Goal: Task Accomplishment & Management: Complete application form

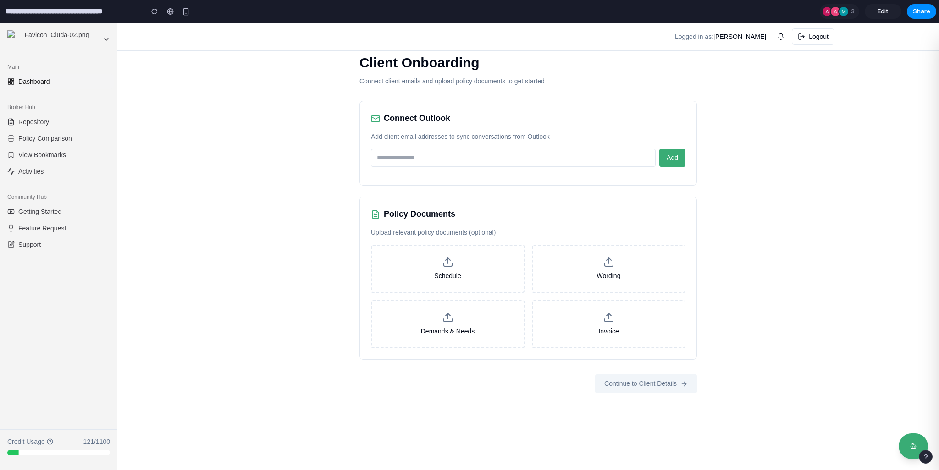
click at [324, 171] on div "Client Onboarding Connect client emails and upload policy documents to get star…" at bounding box center [527, 246] width 821 height 447
drag, startPoint x: 406, startPoint y: 232, endPoint x: 516, endPoint y: 228, distance: 110.1
click at [516, 228] on p "Upload relevant policy documents (optional)" at bounding box center [528, 233] width 314 height 10
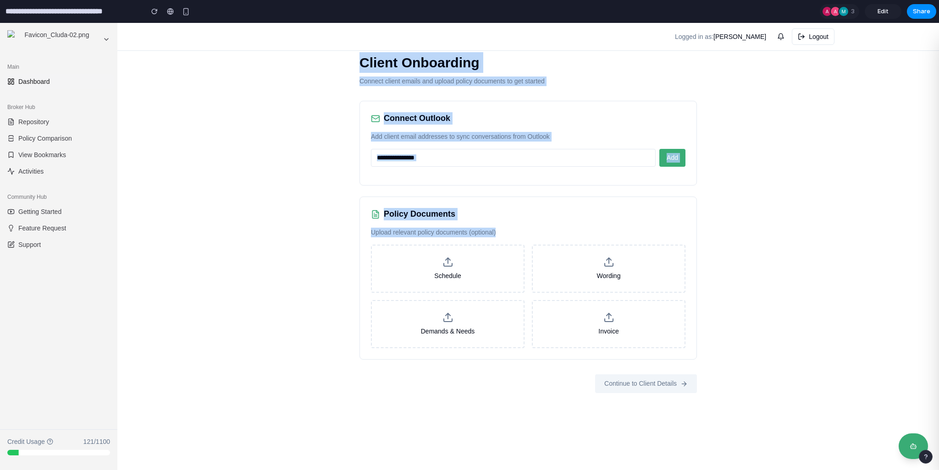
drag, startPoint x: 523, startPoint y: 228, endPoint x: 346, endPoint y: 52, distance: 248.9
click at [346, 52] on div "Client Onboarding Connect client emails and upload policy documents to get star…" at bounding box center [528, 223] width 367 height 370
drag, startPoint x: 341, startPoint y: 53, endPoint x: 511, endPoint y: 235, distance: 249.3
click at [511, 235] on div "Client Onboarding Connect client emails and upload policy documents to get star…" at bounding box center [527, 246] width 821 height 447
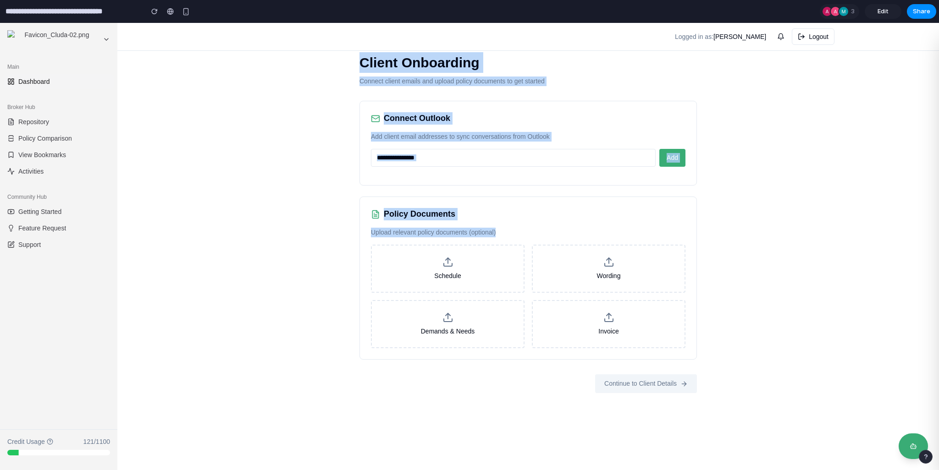
click at [511, 235] on p "Upload relevant policy documents (optional)" at bounding box center [528, 233] width 314 height 10
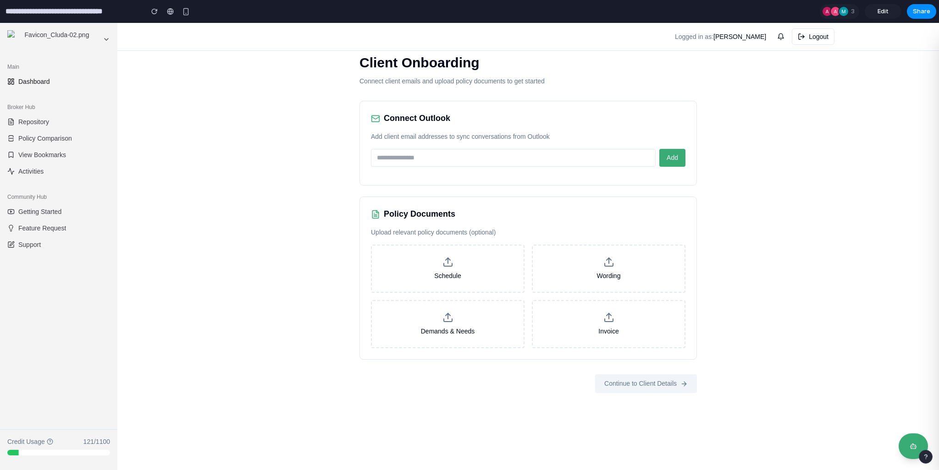
click at [474, 157] on input "email" at bounding box center [513, 158] width 285 height 18
click at [453, 138] on p "Add client email addresses to sync conversations from Outlook" at bounding box center [528, 137] width 314 height 10
click at [401, 138] on p "Add client email addresses to sync conversations from Outlook" at bounding box center [528, 137] width 314 height 10
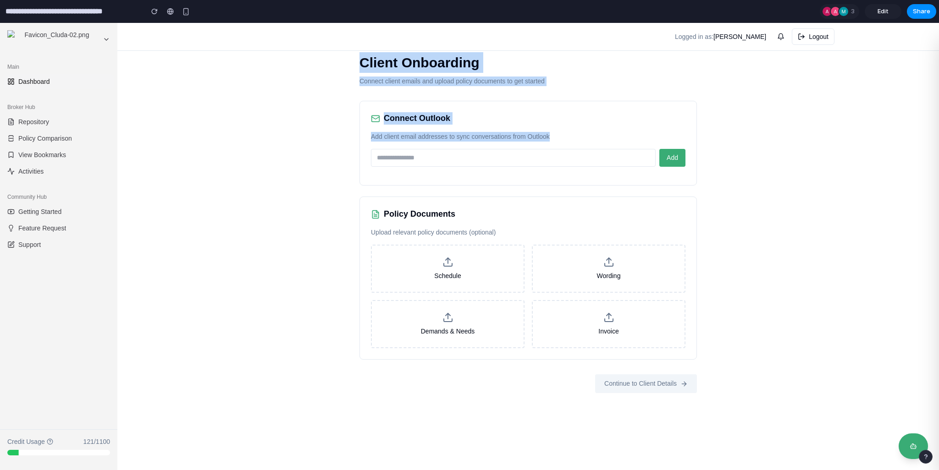
drag, startPoint x: 345, startPoint y: 61, endPoint x: 561, endPoint y: 158, distance: 236.9
click at [561, 158] on div "Client Onboarding Connect client emails and upload policy documents to get star…" at bounding box center [528, 223] width 367 height 370
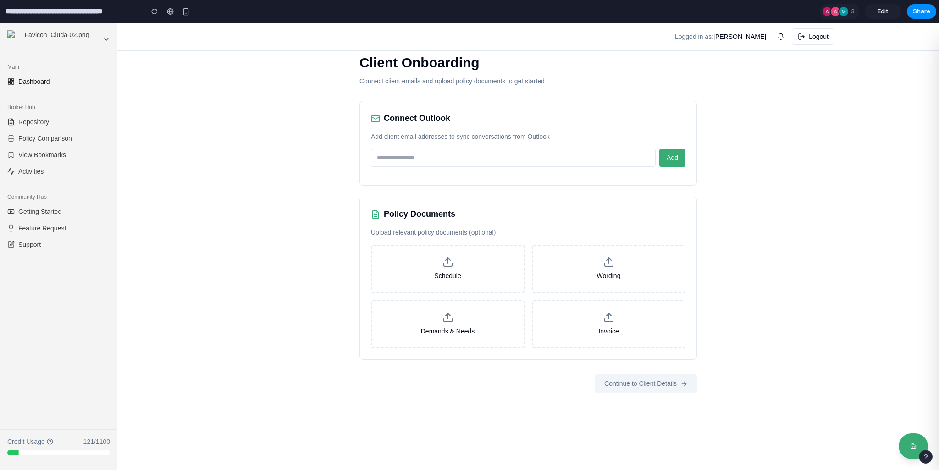
click at [561, 158] on input "email" at bounding box center [513, 158] width 285 height 18
click at [390, 159] on input "email" at bounding box center [513, 158] width 285 height 18
type input "*"
type input "**********"
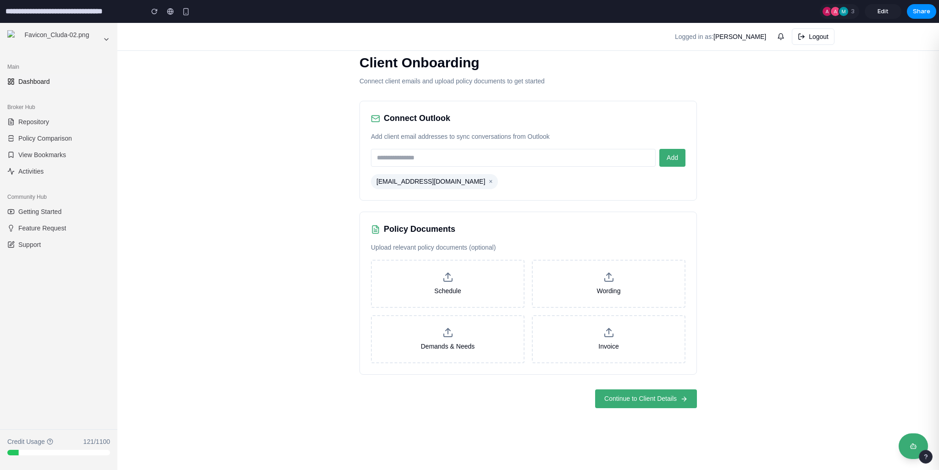
click at [629, 392] on button "Continue to Client Details" at bounding box center [646, 399] width 102 height 19
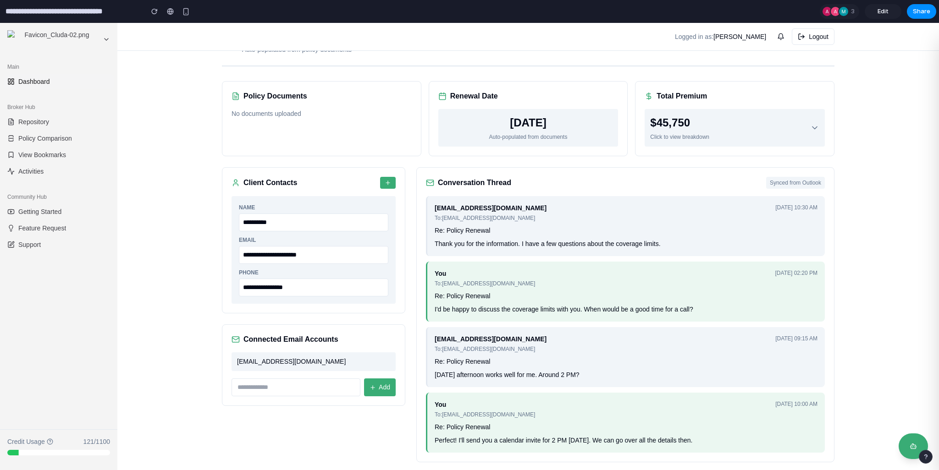
scroll to position [43, 0]
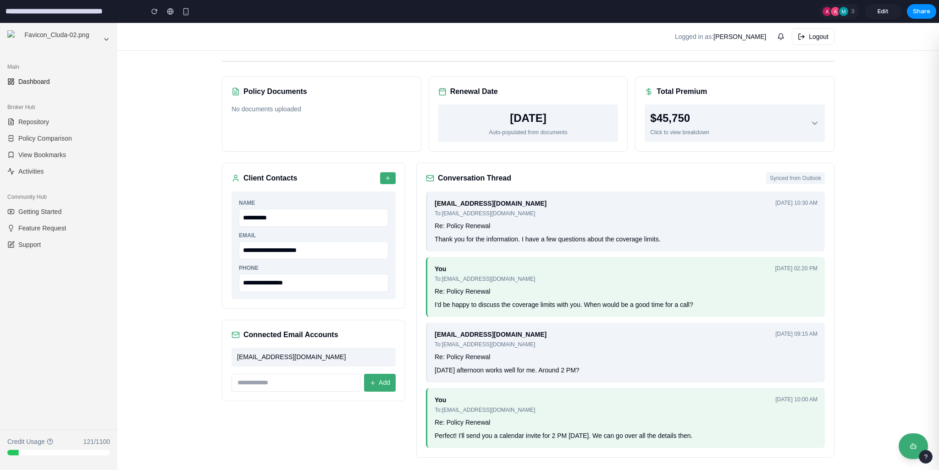
drag, startPoint x: 281, startPoint y: 215, endPoint x: 235, endPoint y: 211, distance: 46.5
click at [239, 211] on input "**********" at bounding box center [313, 218] width 149 height 18
click at [261, 217] on input "**********" at bounding box center [313, 218] width 149 height 18
click at [386, 178] on icon "button" at bounding box center [388, 178] width 4 height 0
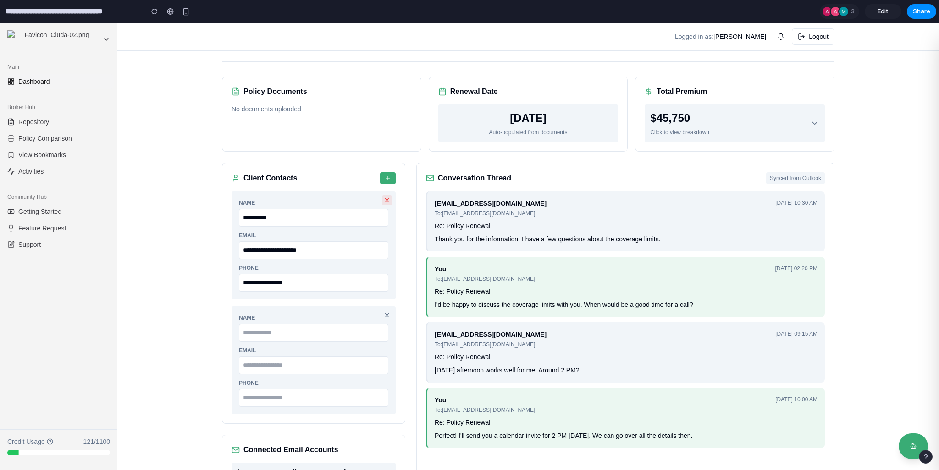
click at [385, 198] on icon at bounding box center [387, 200] width 6 height 6
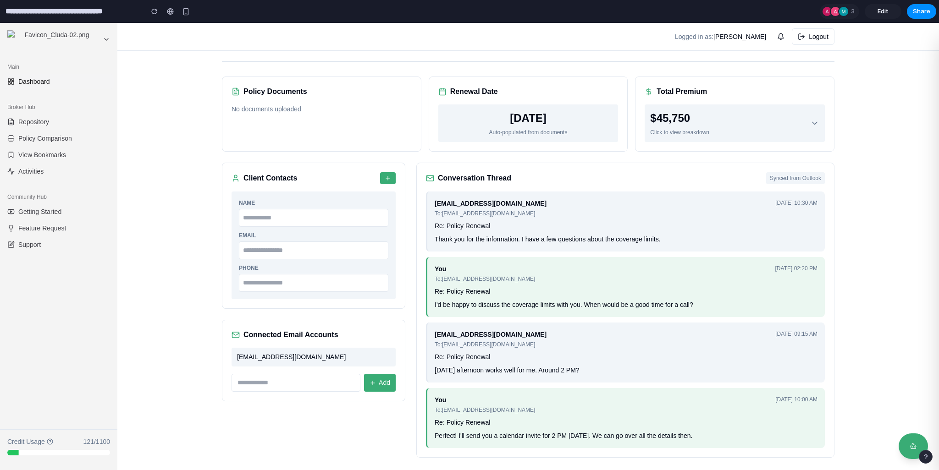
click at [380, 178] on button "button" at bounding box center [388, 178] width 16 height 12
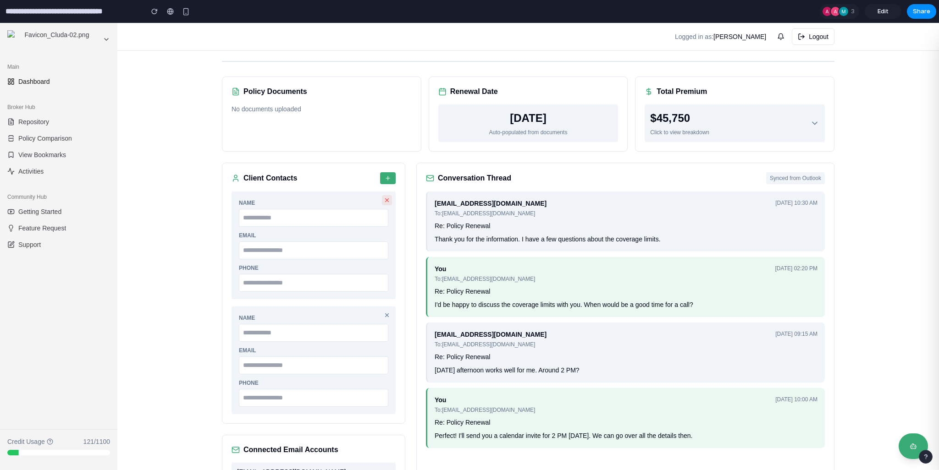
click at [383, 196] on button at bounding box center [387, 200] width 10 height 10
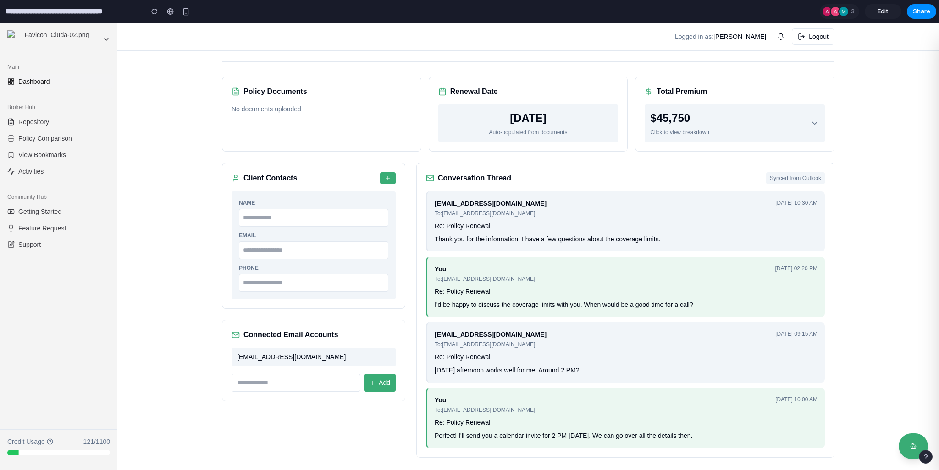
click at [381, 213] on input "text" at bounding box center [313, 218] width 149 height 18
click at [377, 356] on div "email@email.com" at bounding box center [313, 357] width 164 height 19
drag, startPoint x: 330, startPoint y: 361, endPoint x: 220, endPoint y: 327, distance: 114.2
click at [222, 327] on div "Connected Email Accounts email@email.com Add" at bounding box center [313, 361] width 183 height 82
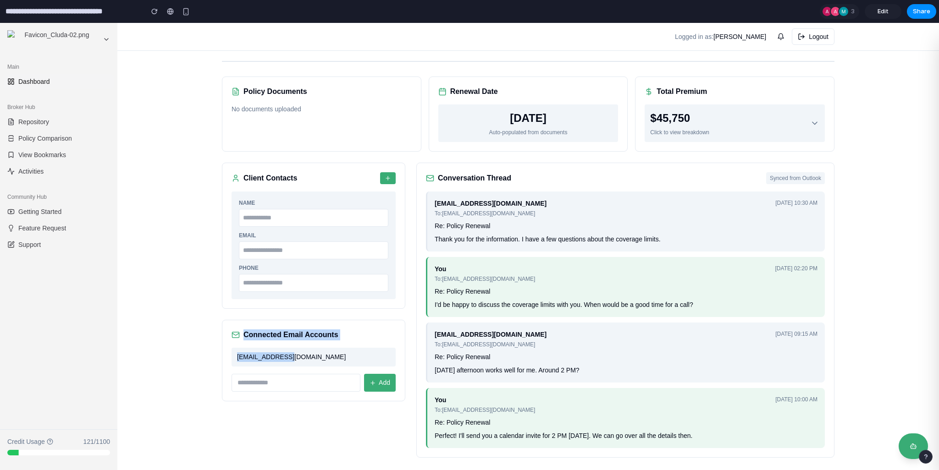
drag, startPoint x: 233, startPoint y: 327, endPoint x: 315, endPoint y: 360, distance: 88.8
click at [315, 360] on div "Connected Email Accounts email@email.com Add" at bounding box center [313, 361] width 183 height 82
click at [315, 360] on div "email@email.com" at bounding box center [313, 357] width 164 height 19
drag, startPoint x: 305, startPoint y: 360, endPoint x: 243, endPoint y: 321, distance: 73.1
click at [243, 321] on div "Connected Email Accounts email@email.com Add" at bounding box center [313, 361] width 183 height 82
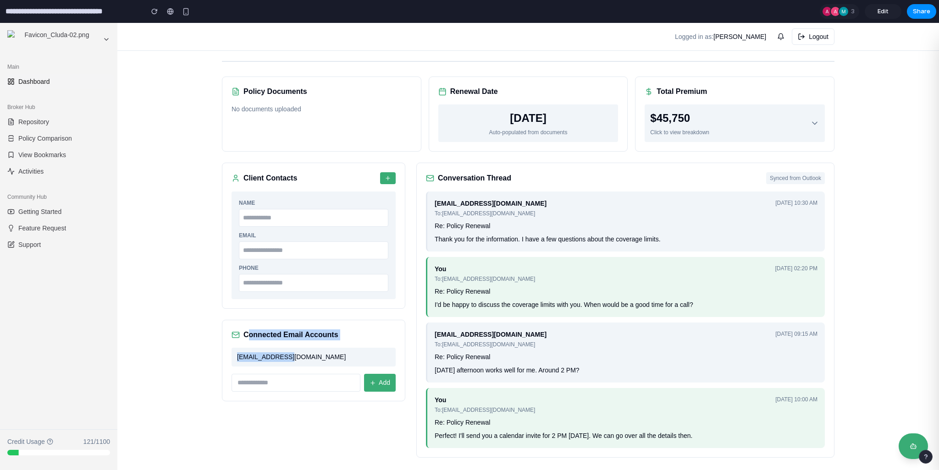
click at [243, 321] on div "Connected Email Accounts email@email.com Add" at bounding box center [313, 361] width 183 height 82
drag, startPoint x: 435, startPoint y: 176, endPoint x: 516, endPoint y: 178, distance: 81.6
click at [516, 178] on div "Conversation Thread Synced from Outlook" at bounding box center [625, 178] width 399 height 12
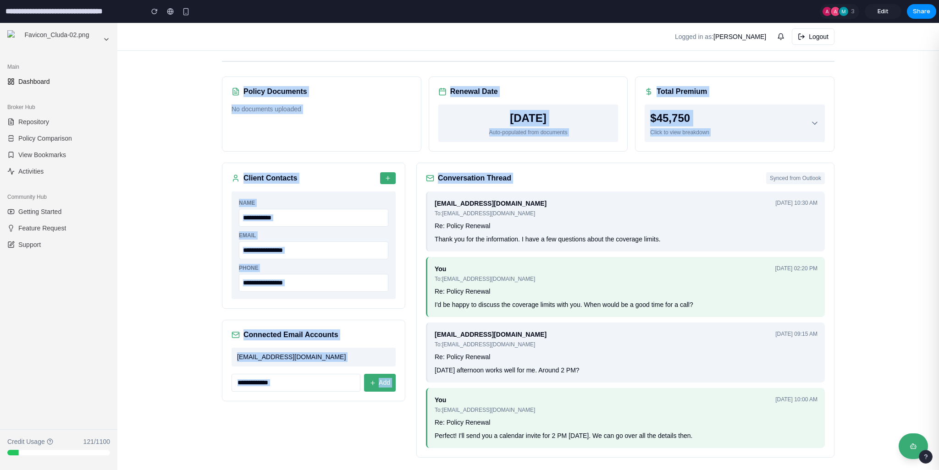
drag, startPoint x: 516, startPoint y: 178, endPoint x: 228, endPoint y: 75, distance: 305.1
click at [228, 75] on div "Acme Corporation Auto-populated from policy documents Policy Documents No docum…" at bounding box center [528, 234] width 642 height 478
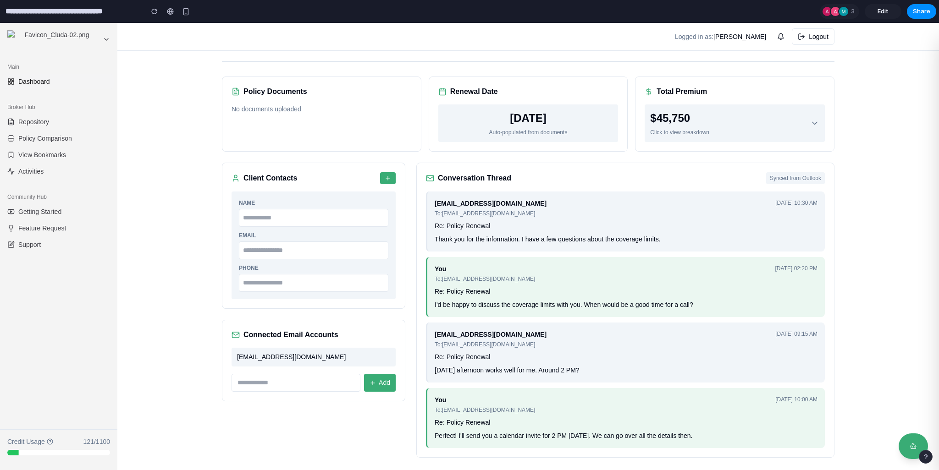
click at [228, 75] on div "Acme Corporation Auto-populated from policy documents Policy Documents No docum…" at bounding box center [528, 234] width 642 height 478
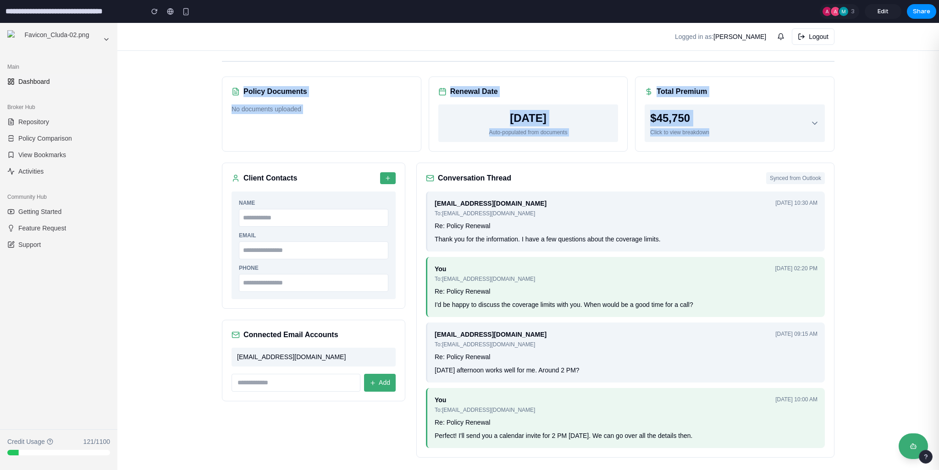
drag, startPoint x: 220, startPoint y: 76, endPoint x: 838, endPoint y: 137, distance: 620.8
click at [838, 137] on div "Acme Corporation Auto-populated from policy documents Policy Documents No docum…" at bounding box center [528, 234] width 642 height 478
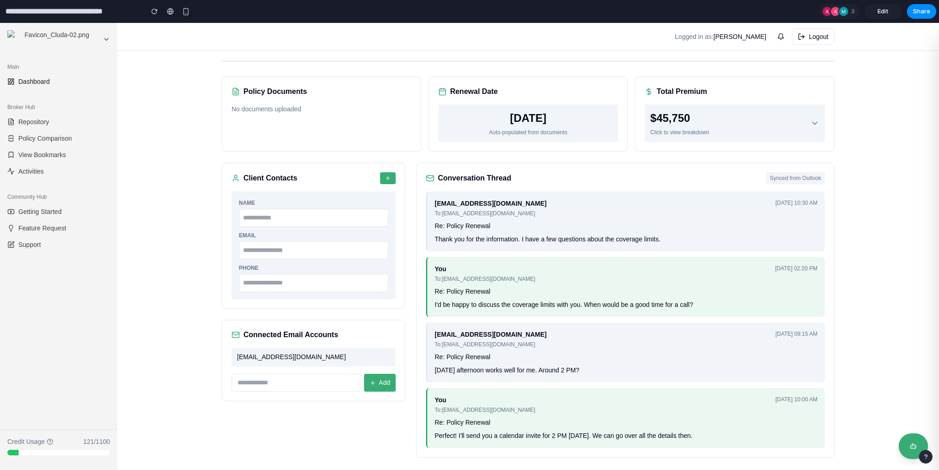
click at [839, 137] on div "Acme Corporation Auto-populated from policy documents Policy Documents No docum…" at bounding box center [528, 234] width 642 height 478
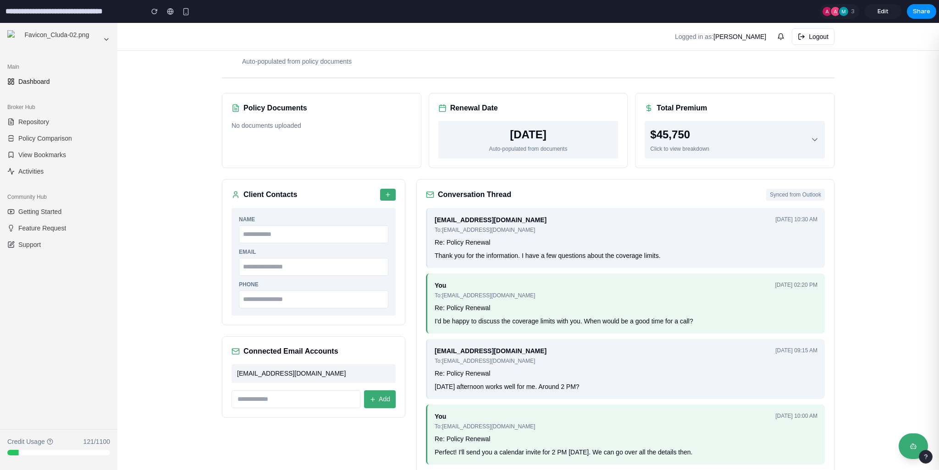
scroll to position [0, 0]
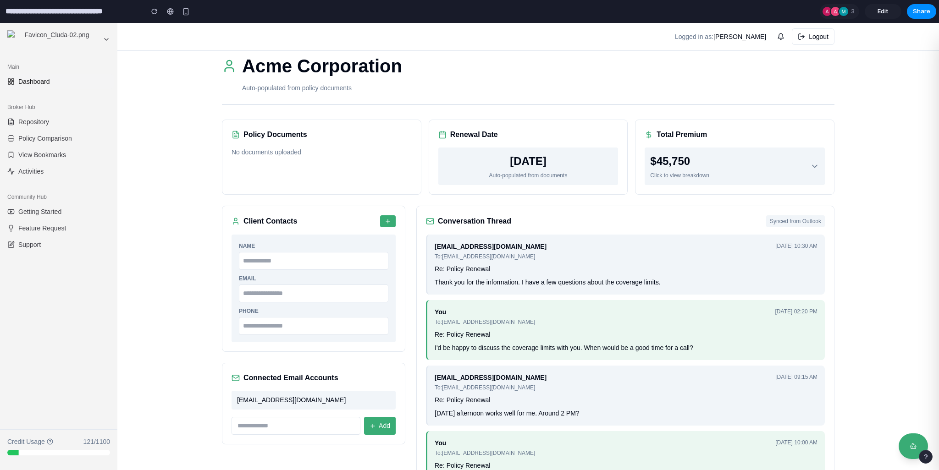
click at [252, 74] on h1 "Acme Corporation" at bounding box center [322, 65] width 160 height 27
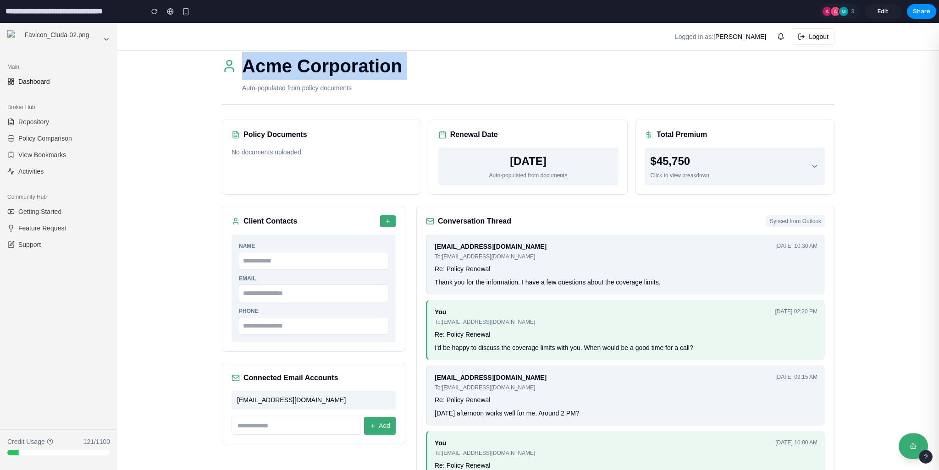
click at [252, 74] on h1 "Acme Corporation" at bounding box center [322, 65] width 160 height 27
click at [278, 73] on h1 "Acme Corporation" at bounding box center [322, 65] width 160 height 27
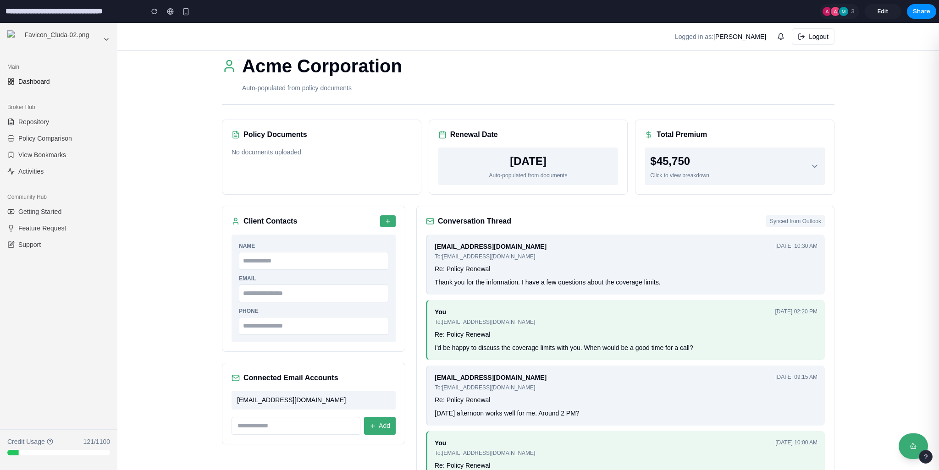
click at [278, 92] on p "Auto-populated from policy documents" at bounding box center [538, 88] width 592 height 10
drag, startPoint x: 214, startPoint y: 199, endPoint x: 200, endPoint y: 242, distance: 45.5
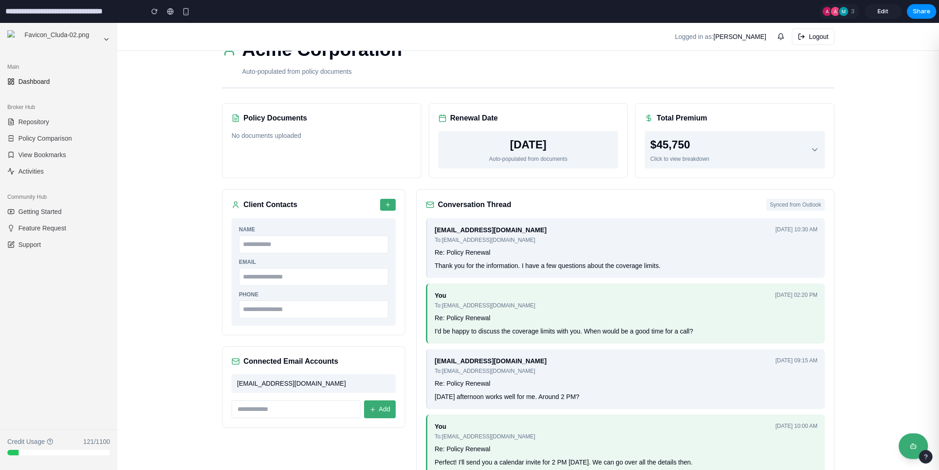
scroll to position [44, 0]
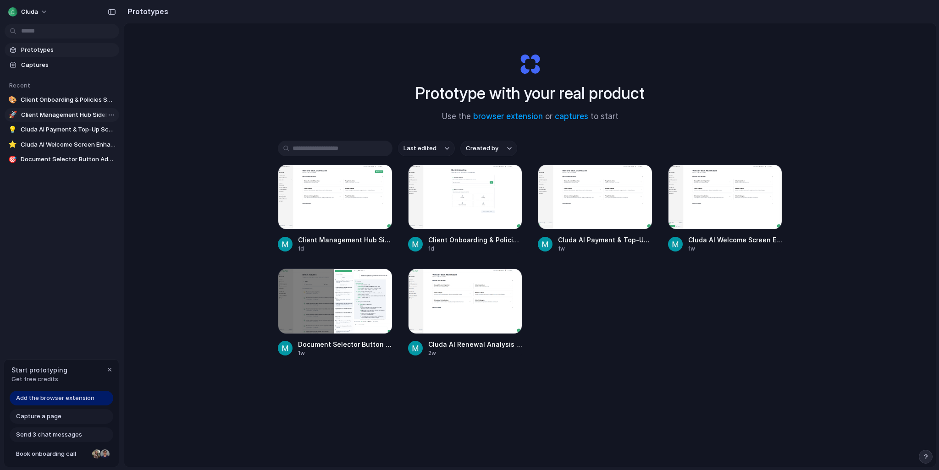
click at [59, 112] on span "Client Management Hub Sidebar" at bounding box center [68, 114] width 94 height 9
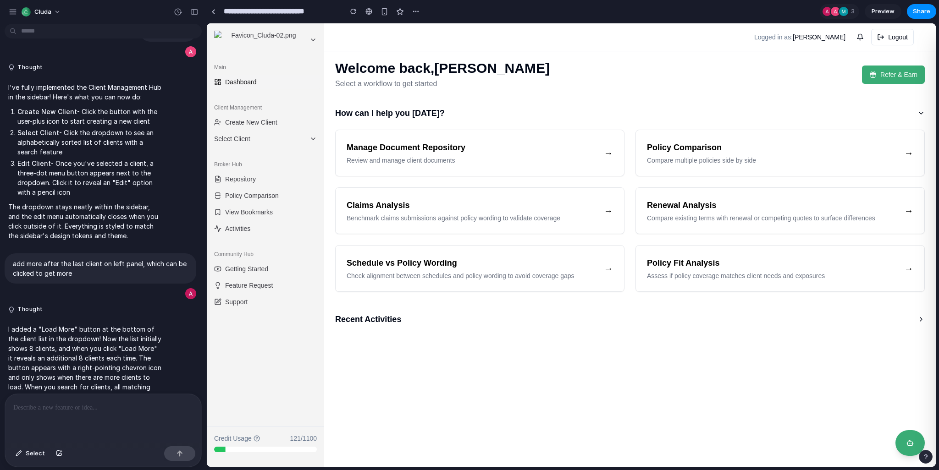
scroll to position [781, 0]
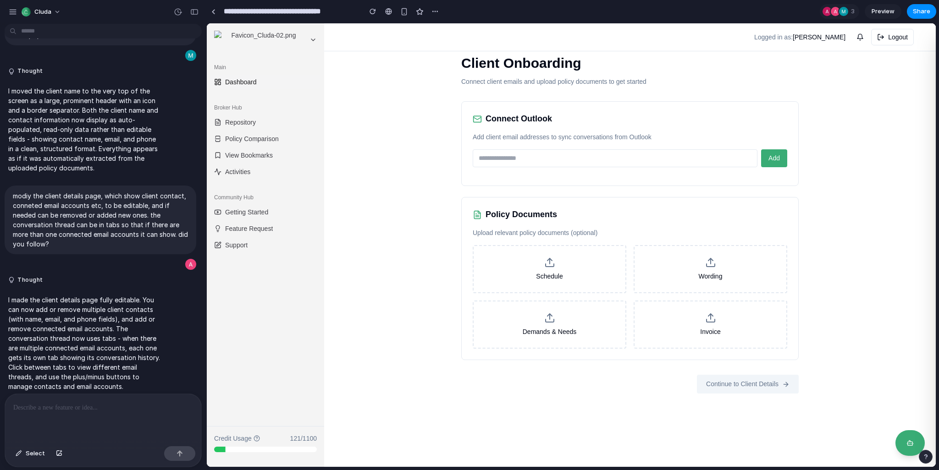
scroll to position [658, 0]
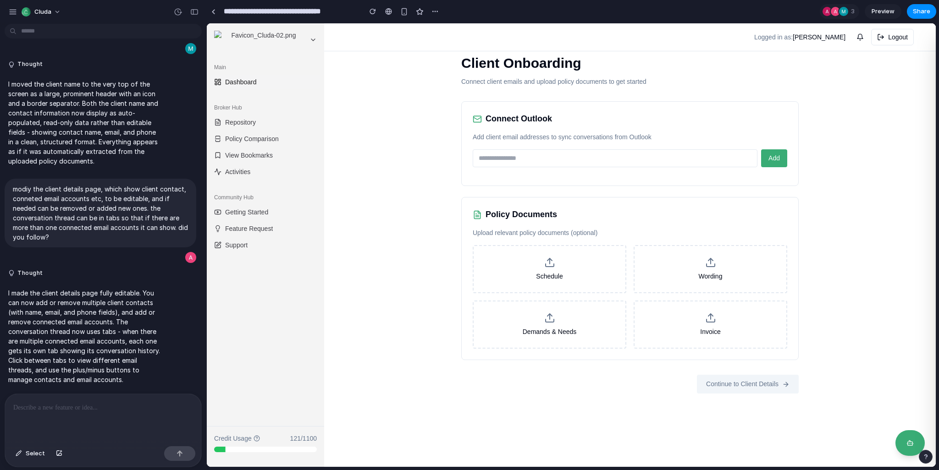
click at [388, 193] on div "Client Onboarding Connect client emails and upload policy documents to get star…" at bounding box center [629, 245] width 611 height 444
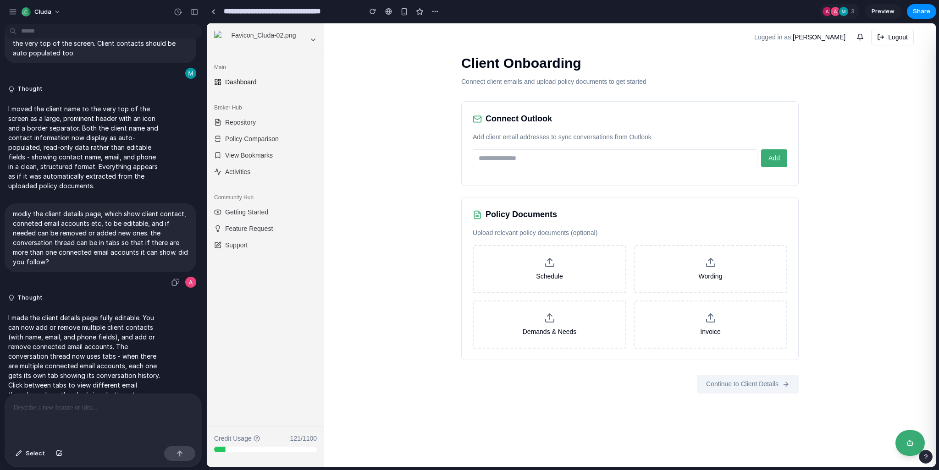
scroll to position [615, 0]
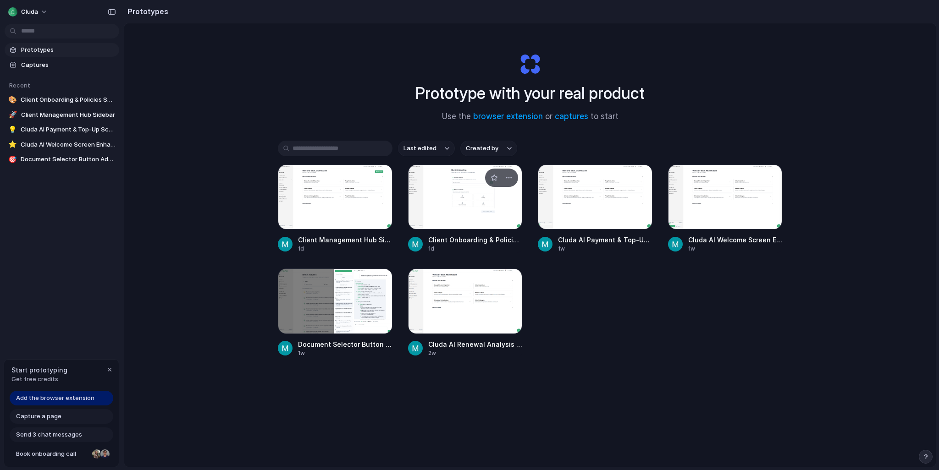
click at [442, 209] on div at bounding box center [465, 197] width 115 height 65
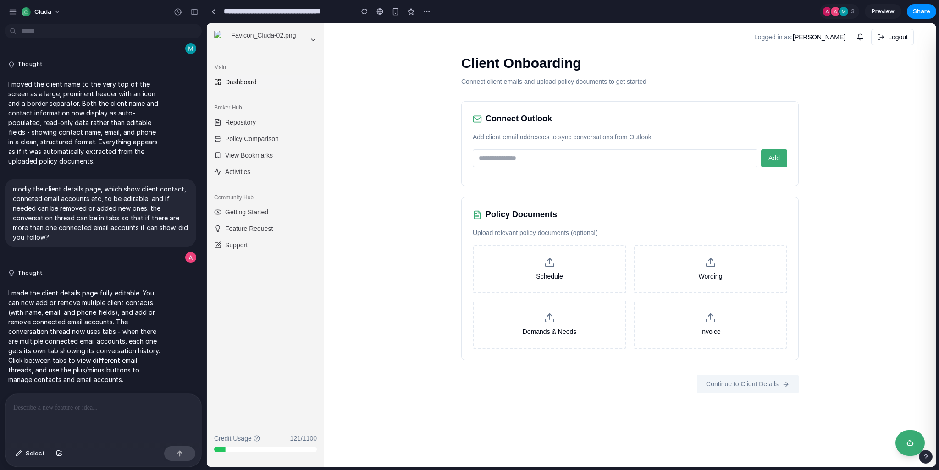
click at [510, 168] on div "Connect Outlook Add client email addresses to sync conversations from Outlook A…" at bounding box center [629, 143] width 337 height 85
click at [511, 163] on input "email" at bounding box center [614, 158] width 285 height 18
type input "**********"
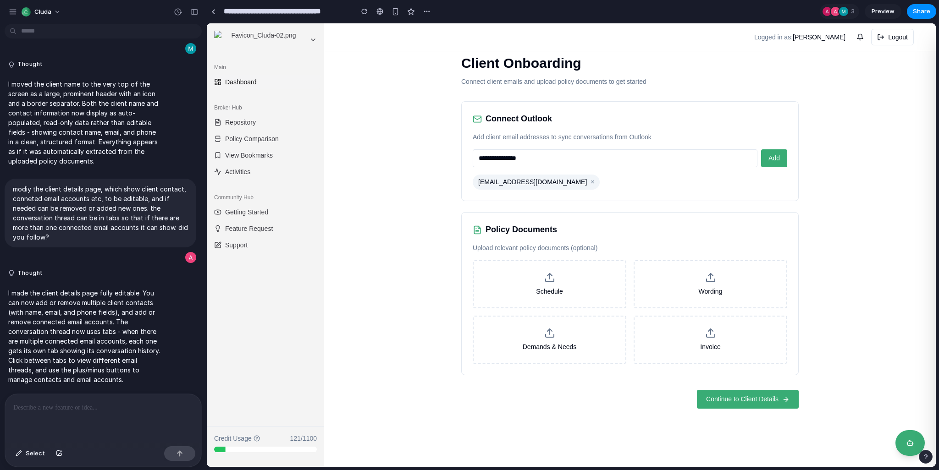
type input "**********"
click at [739, 396] on span "Continue to Client Details" at bounding box center [742, 400] width 72 height 10
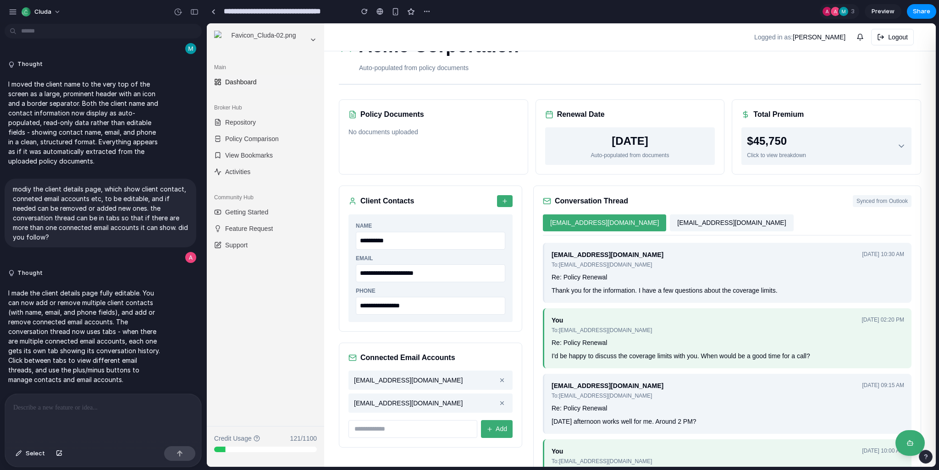
scroll to position [77, 0]
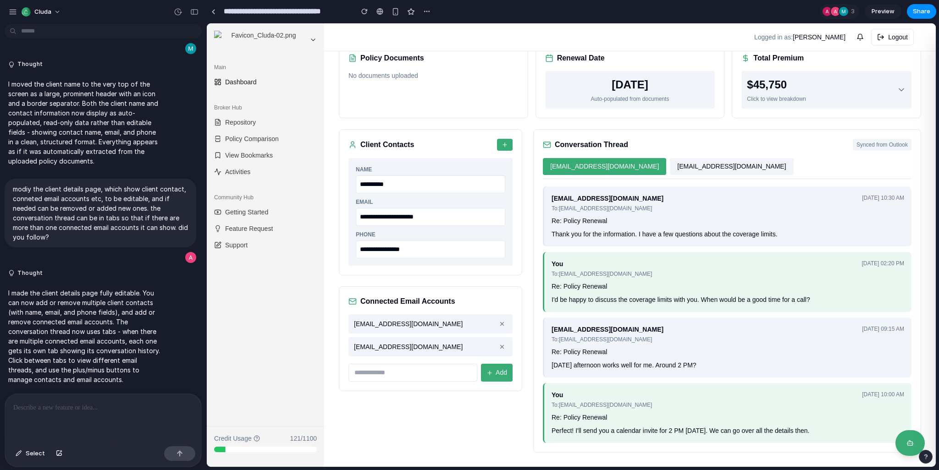
click at [670, 168] on button "[EMAIL_ADDRESS][DOMAIN_NAME]" at bounding box center [731, 166] width 123 height 17
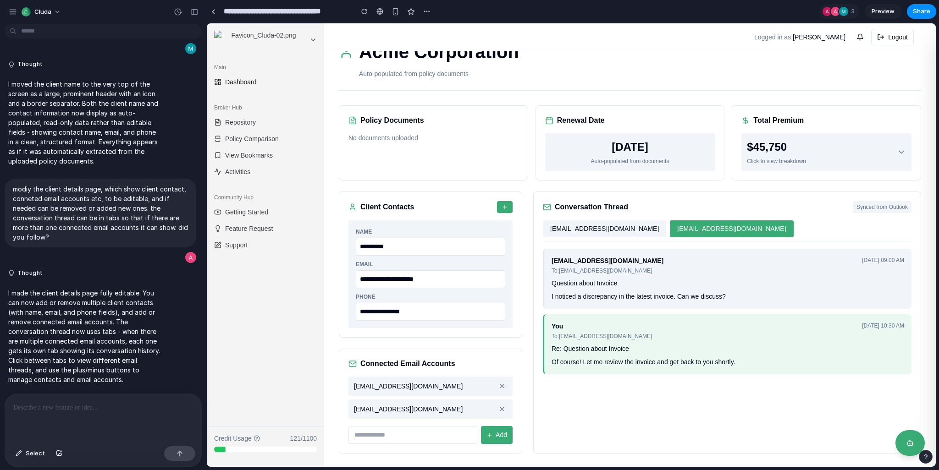
click at [581, 228] on button "[EMAIL_ADDRESS][DOMAIN_NAME]" at bounding box center [604, 228] width 123 height 17
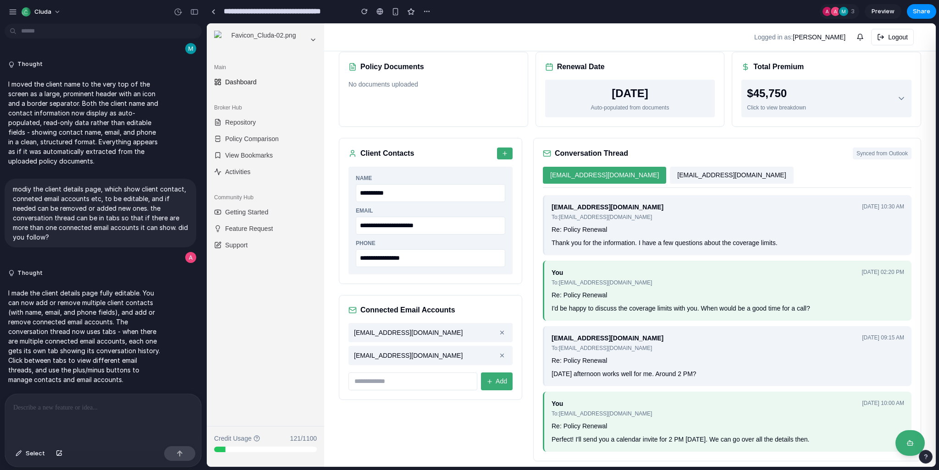
scroll to position [77, 0]
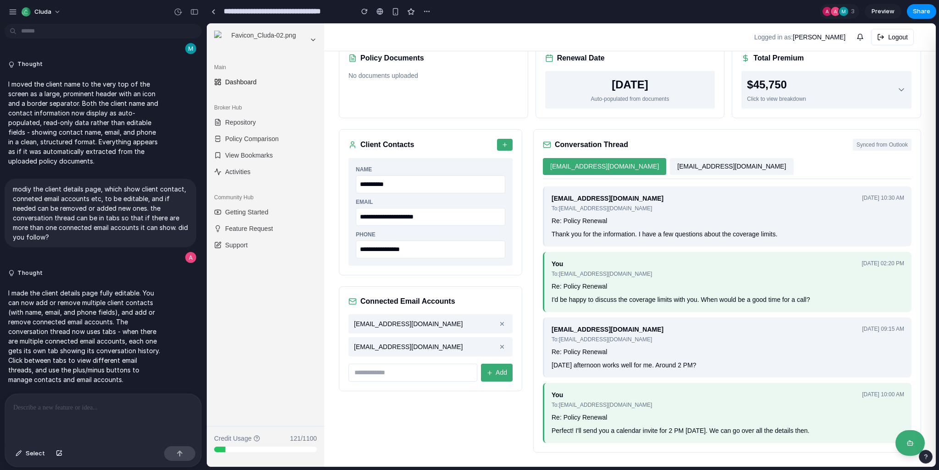
click at [580, 342] on div "To: [EMAIL_ADDRESS][DOMAIN_NAME]" at bounding box center [607, 339] width 112 height 8
click at [576, 342] on div "To: [EMAIL_ADDRESS][DOMAIN_NAME]" at bounding box center [607, 339] width 112 height 8
drag, startPoint x: 561, startPoint y: 338, endPoint x: 619, endPoint y: 340, distance: 57.8
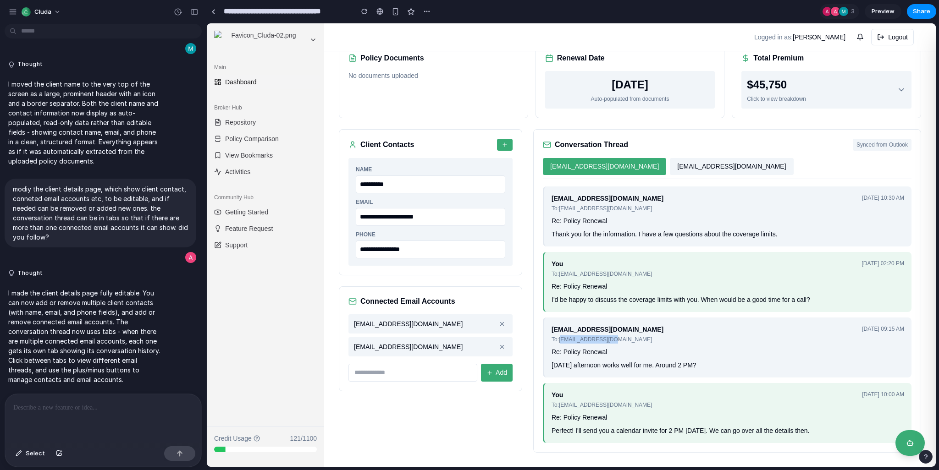
click at [619, 340] on div "[EMAIL_ADDRESS][DOMAIN_NAME] To: [EMAIL_ADDRESS][DOMAIN_NAME] [DATE] 09:15 AM" at bounding box center [727, 334] width 352 height 19
click at [603, 342] on div "To: [EMAIL_ADDRESS][DOMAIN_NAME]" at bounding box center [607, 339] width 112 height 8
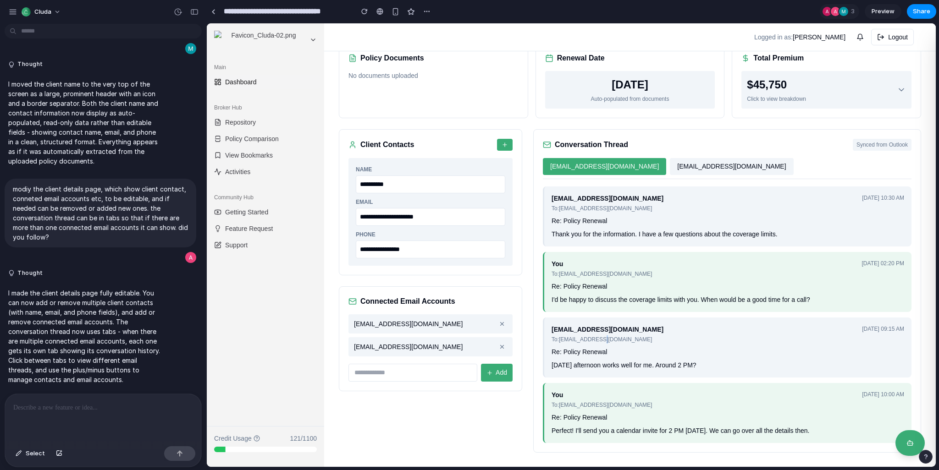
click at [603, 342] on div "To: [EMAIL_ADDRESS][DOMAIN_NAME]" at bounding box center [607, 339] width 112 height 8
click at [589, 344] on div "[EMAIL_ADDRESS][DOMAIN_NAME] To: [EMAIL_ADDRESS][DOMAIN_NAME] [DATE] 09:15 AM R…" at bounding box center [727, 348] width 368 height 60
